Goal: Navigation & Orientation: Find specific page/section

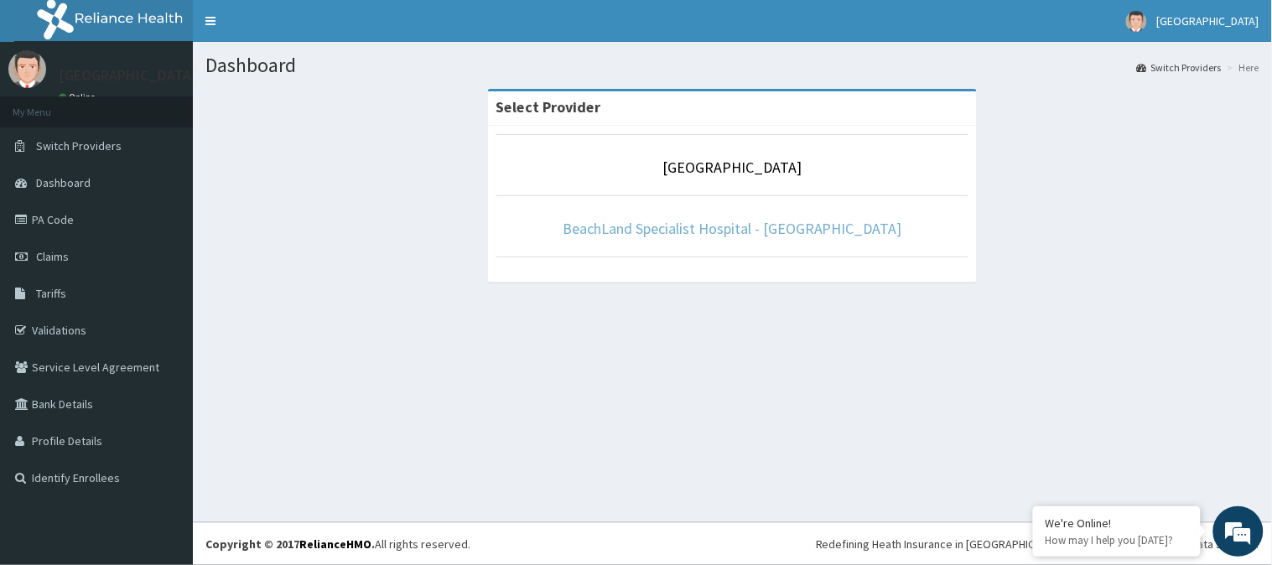
click at [752, 229] on link "BeachLand Specialist Hospital - [GEOGRAPHIC_DATA]" at bounding box center [733, 228] width 340 height 19
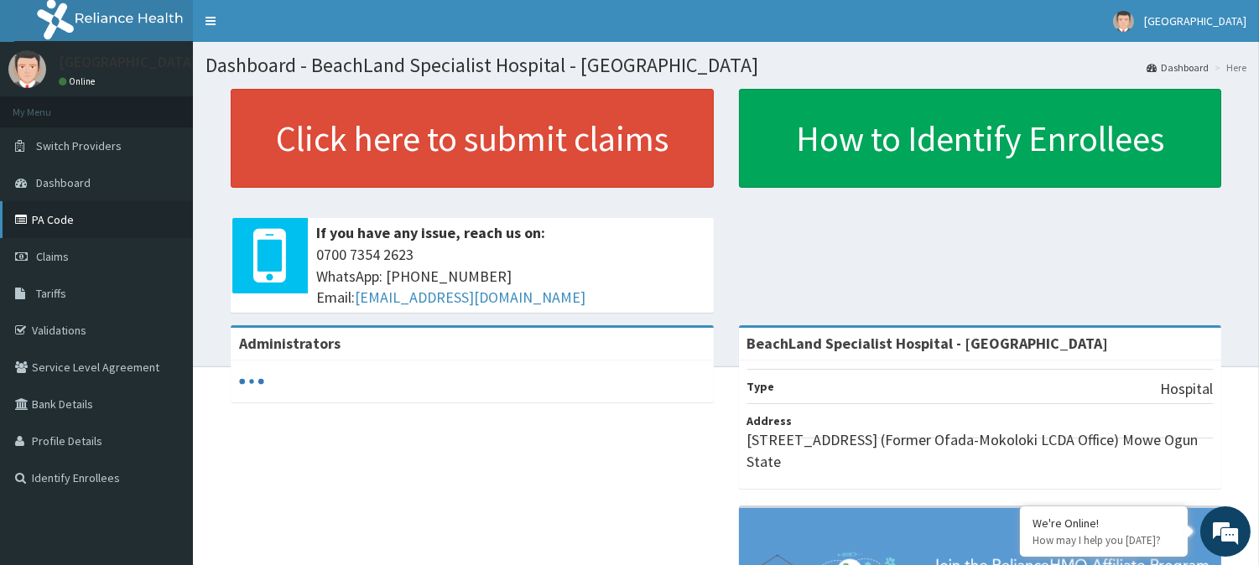
click at [78, 221] on link "PA Code" at bounding box center [96, 219] width 193 height 37
